Goal: Information Seeking & Learning: Learn about a topic

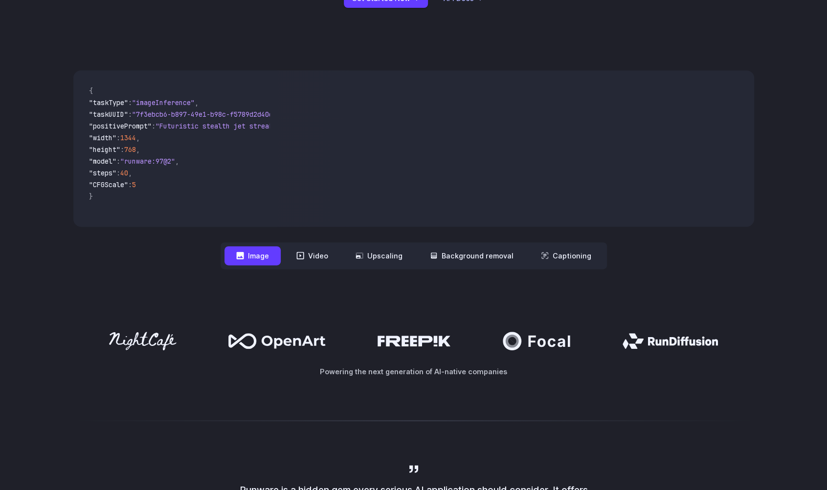
scroll to position [230, 0]
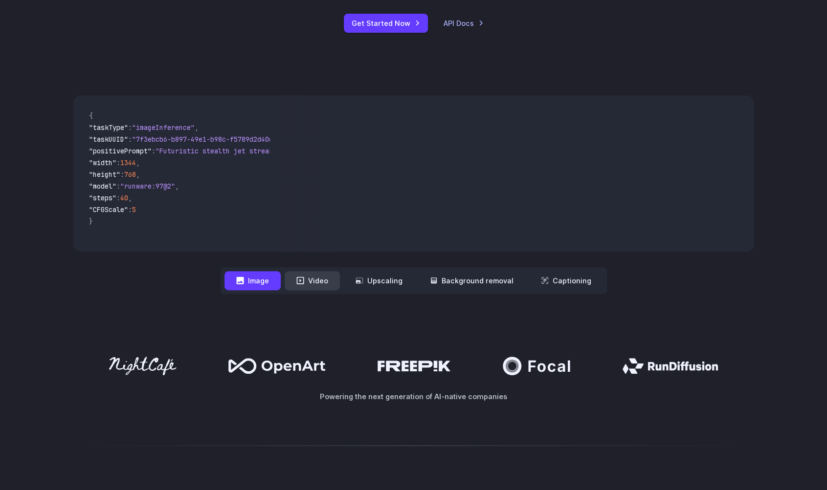
click at [327, 281] on button "Video" at bounding box center [312, 280] width 55 height 19
click at [260, 287] on button "Image" at bounding box center [252, 280] width 56 height 19
click at [313, 285] on button "Video" at bounding box center [312, 280] width 55 height 19
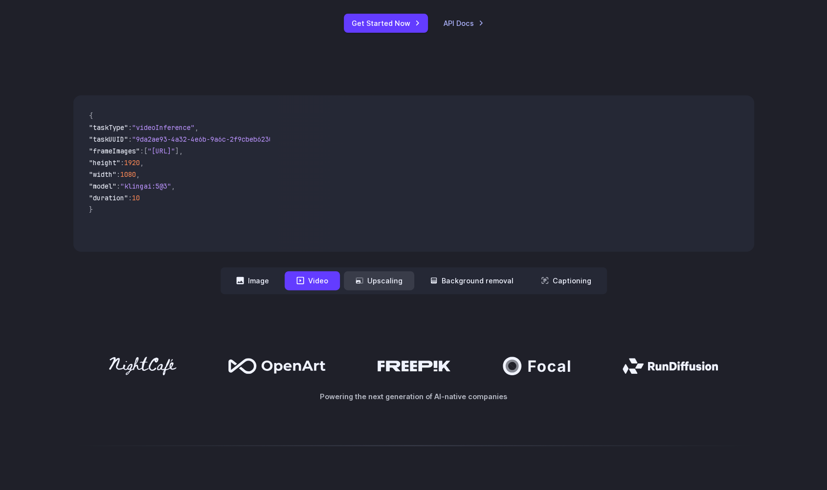
click at [367, 283] on button "Upscaling" at bounding box center [379, 280] width 70 height 19
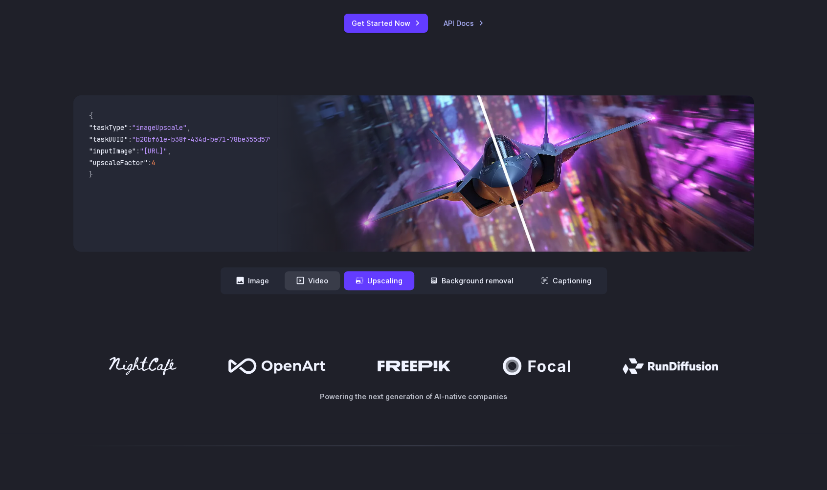
click at [332, 274] on button "Video" at bounding box center [312, 280] width 55 height 19
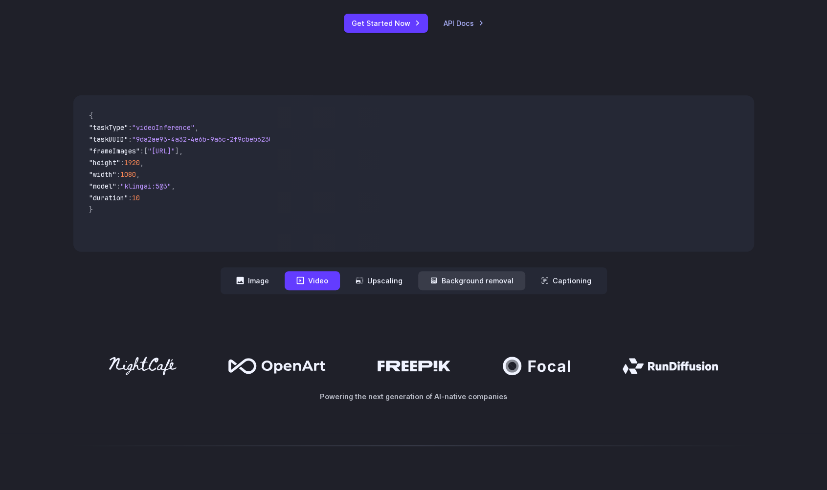
click at [466, 278] on button "Background removal" at bounding box center [471, 280] width 107 height 19
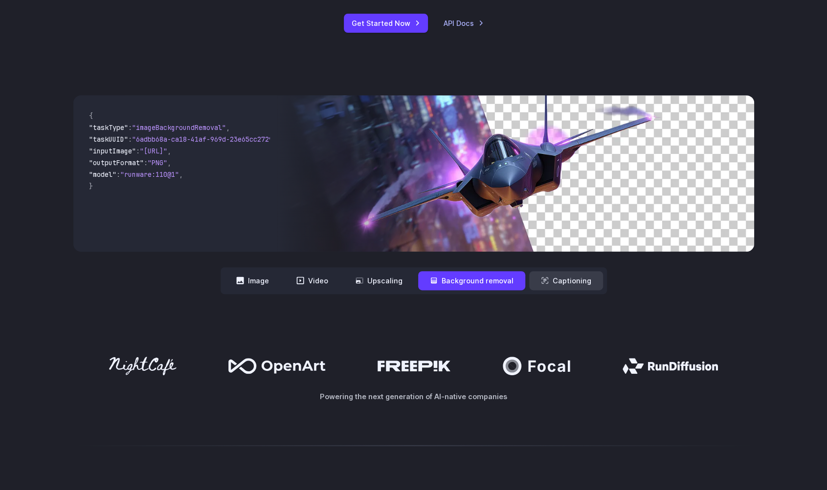
click at [550, 280] on button "Captioning" at bounding box center [566, 280] width 74 height 19
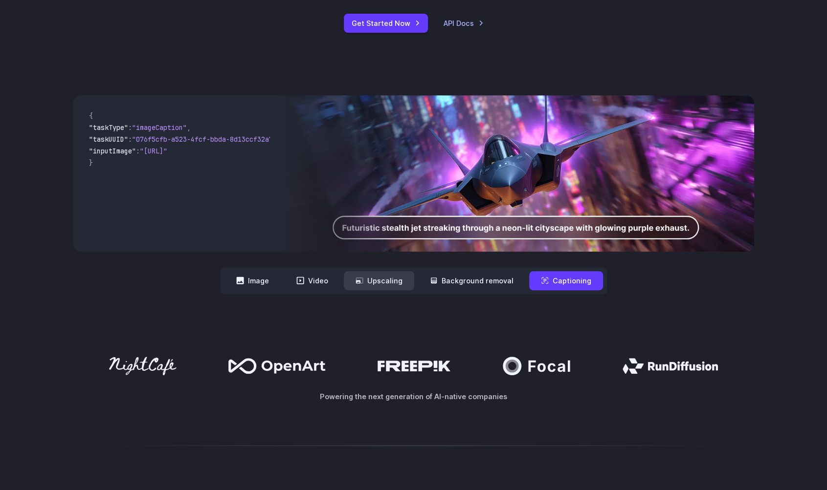
click at [383, 281] on button "Upscaling" at bounding box center [379, 280] width 70 height 19
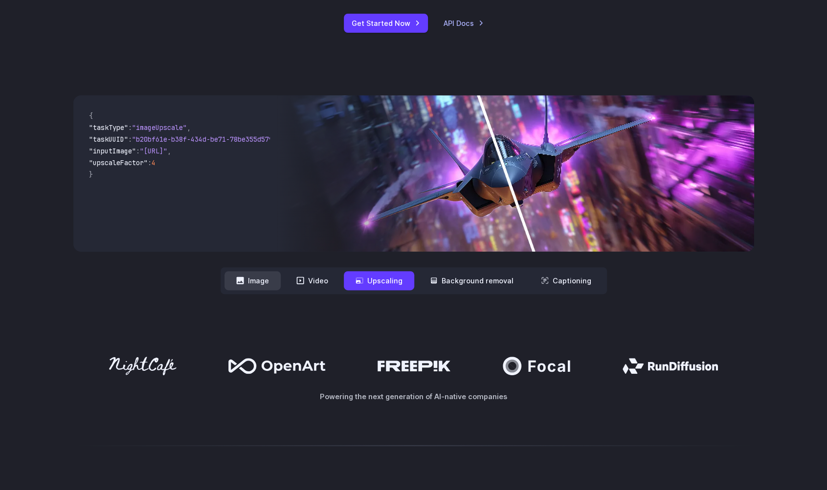
click at [262, 283] on button "Image" at bounding box center [252, 280] width 56 height 19
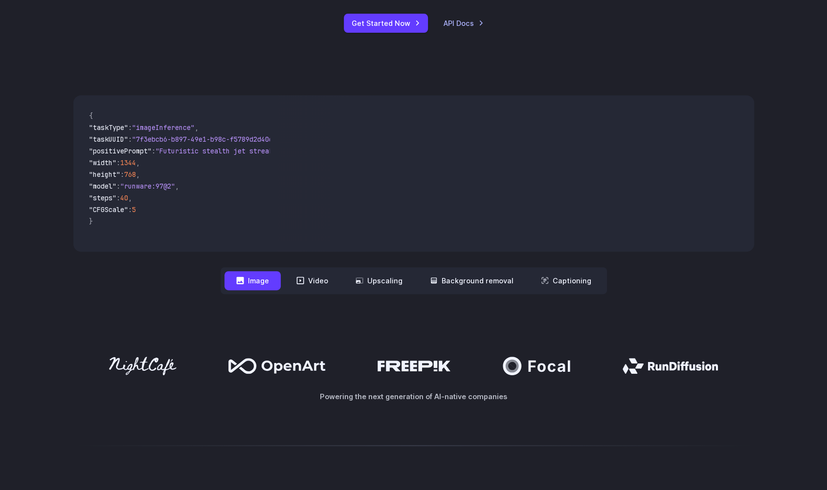
scroll to position [131, 0]
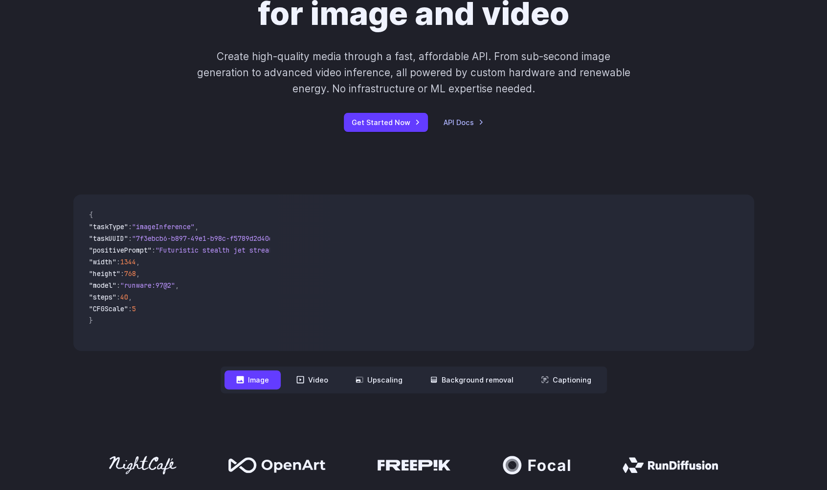
click at [258, 376] on button "Image" at bounding box center [252, 380] width 56 height 19
click at [312, 383] on button "Video" at bounding box center [312, 380] width 55 height 19
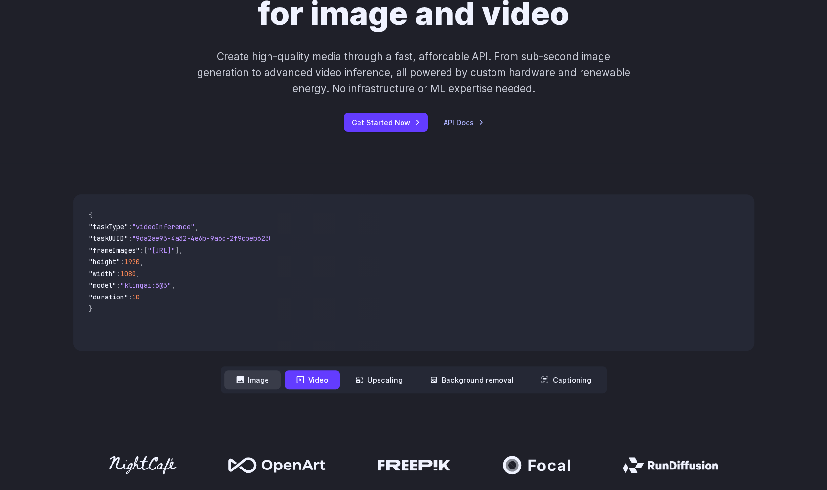
click at [266, 376] on button "Image" at bounding box center [252, 380] width 56 height 19
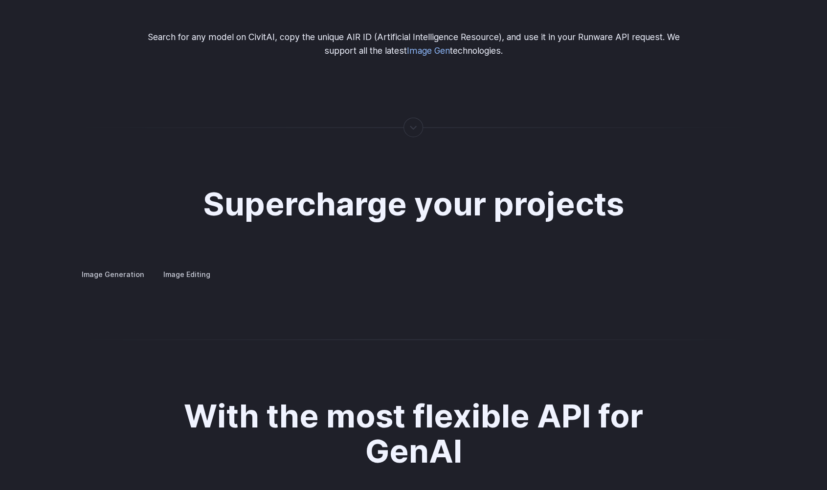
scroll to position [1659, 0]
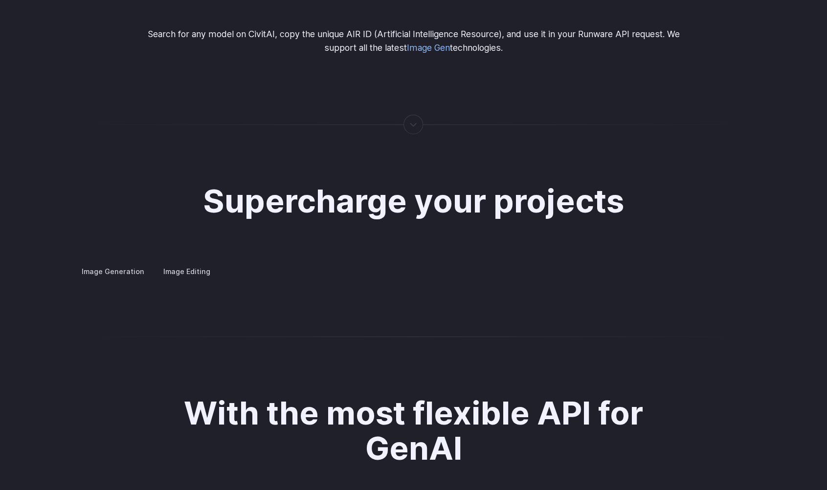
click at [192, 263] on label "Image Editing" at bounding box center [187, 271] width 64 height 17
click at [133, 263] on label "Image Generation" at bounding box center [112, 271] width 79 height 17
drag, startPoint x: 133, startPoint y: 258, endPoint x: 183, endPoint y: 253, distance: 49.6
click at [183, 265] on div "Image Generation Image Editing Custom avatars Create avatars in any style you d…" at bounding box center [413, 271] width 681 height 13
click at [183, 263] on label "Image Editing" at bounding box center [187, 271] width 64 height 17
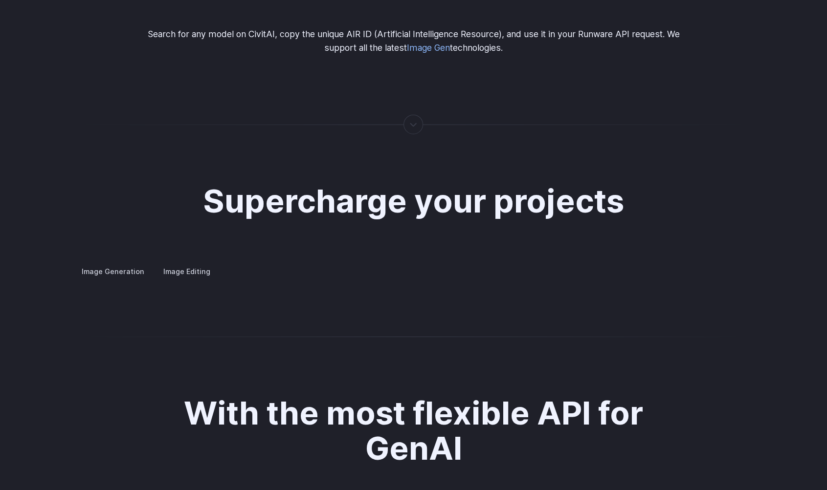
click at [0, 0] on summary "Inpainting" at bounding box center [0, 0] width 0 height 0
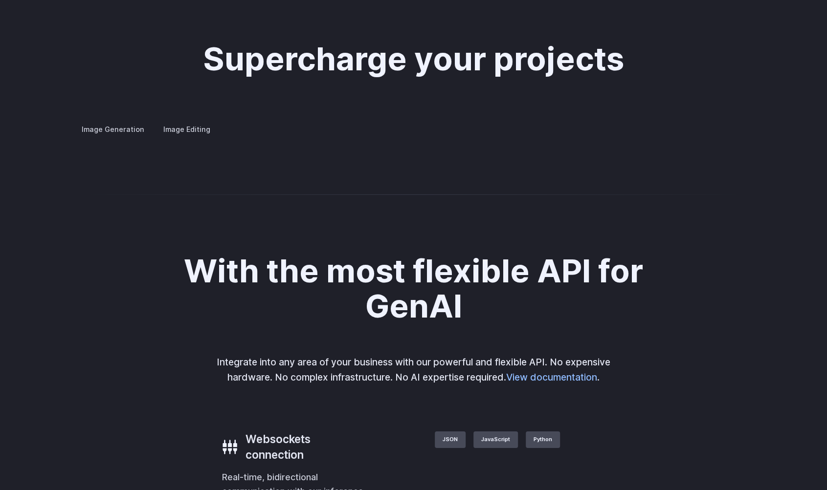
scroll to position [1801, 0]
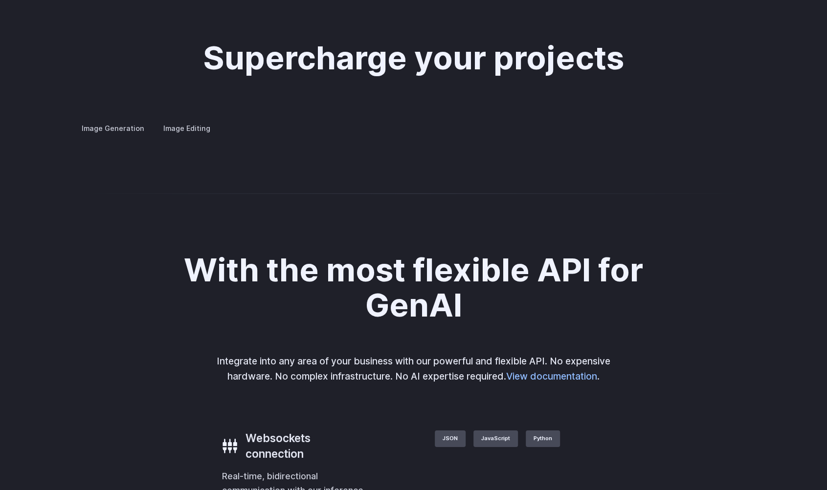
click at [0, 0] on details "Outpainting Extend the boundaries of your images creatively, adding new element…" at bounding box center [0, 0] width 0 height 0
click at [0, 0] on summary "Outpainting" at bounding box center [0, 0] width 0 height 0
click at [0, 0] on summary "Upscaling" at bounding box center [0, 0] width 0 height 0
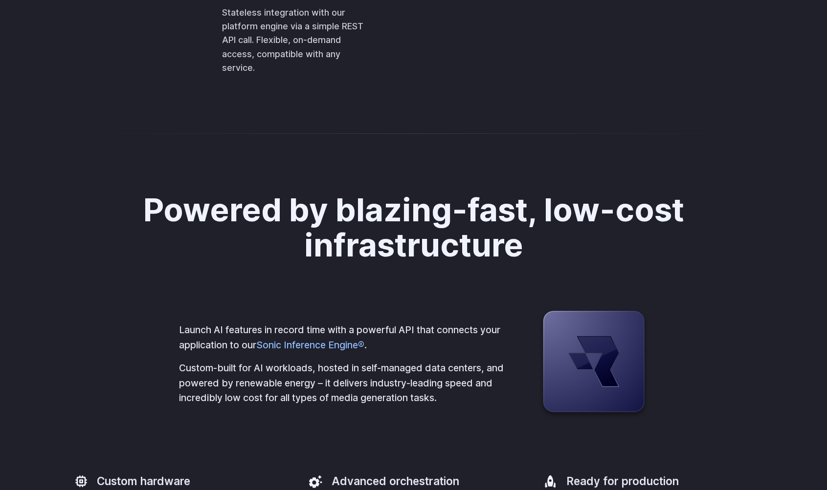
scroll to position [2397, 0]
click at [245, 345] on div "Powered by blazing-fast, low-cost infrastructure Launch AI features in record t…" at bounding box center [413, 369] width 827 height 448
